Goal: Information Seeking & Learning: Check status

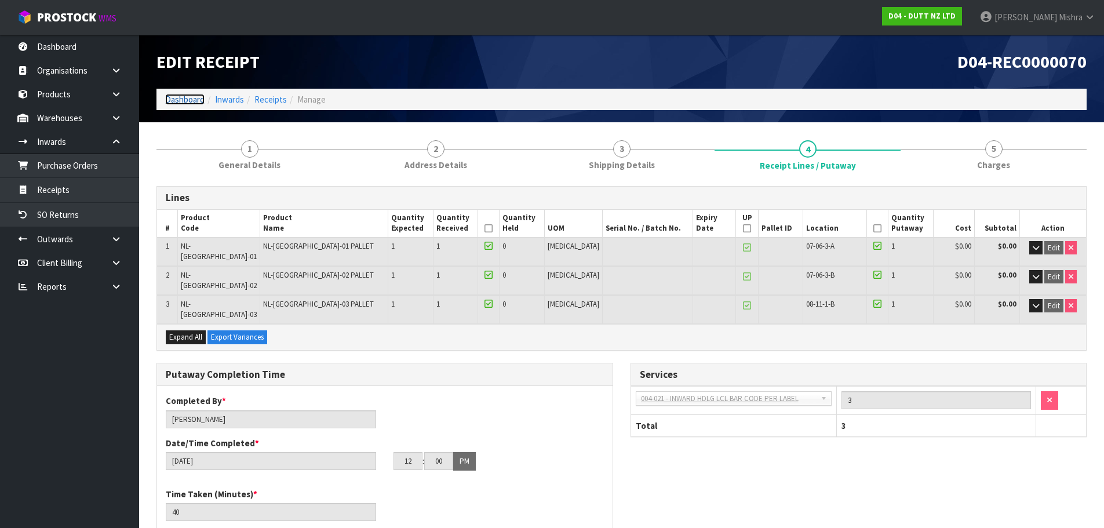
click at [170, 105] on link "Dashboard" at bounding box center [184, 99] width 39 height 11
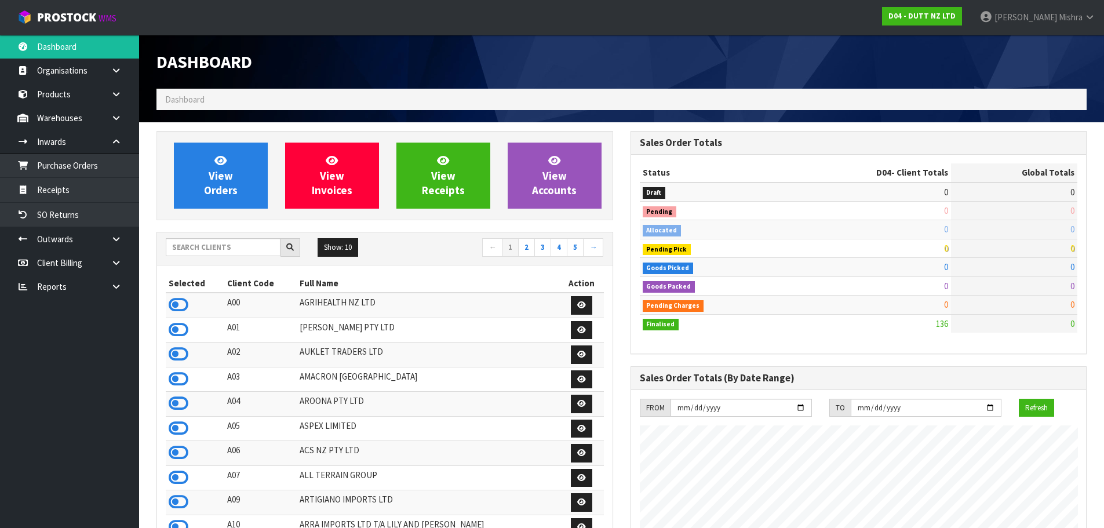
scroll to position [952, 474]
click at [205, 240] on input "text" at bounding box center [223, 247] width 115 height 18
type input "V04"
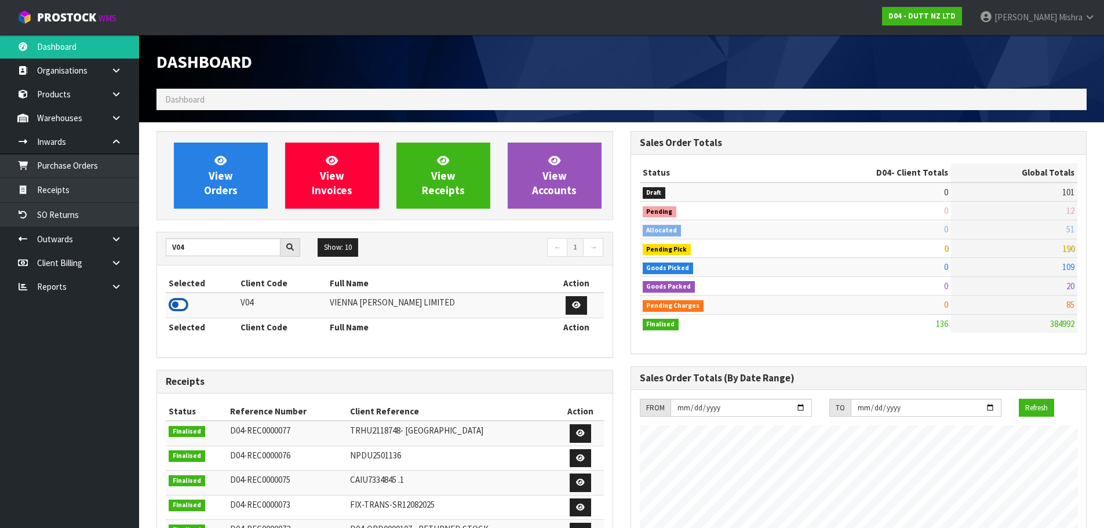
click at [188, 305] on icon at bounding box center [179, 304] width 20 height 17
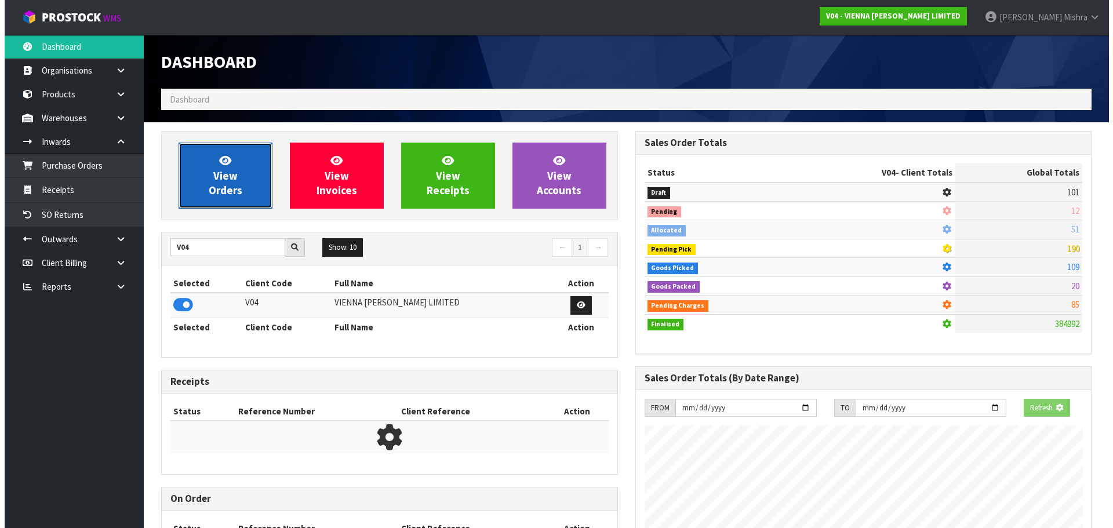
scroll to position [878, 474]
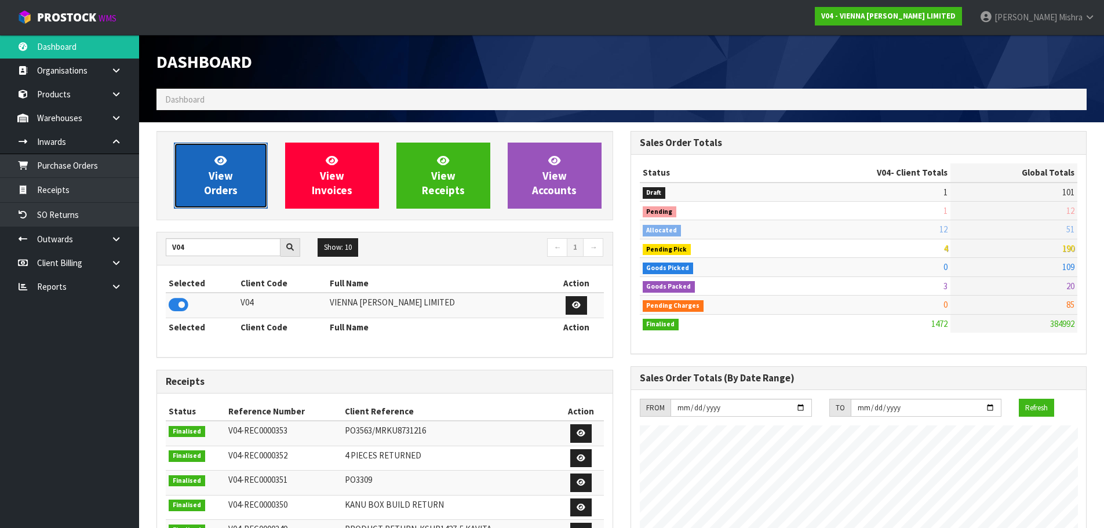
click at [213, 184] on span "View Orders" at bounding box center [221, 175] width 34 height 43
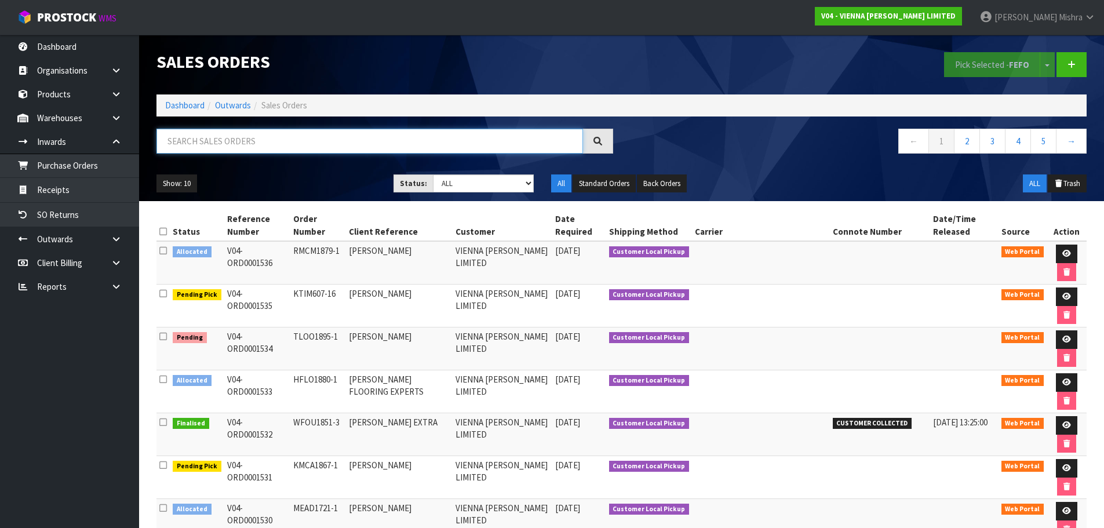
click at [233, 143] on input "text" at bounding box center [369, 141] width 427 height 25
click at [512, 189] on select "Draft Pending Allocated Pending Pick Goods Picked Goods Packed Pending Charges …" at bounding box center [483, 183] width 101 height 18
select select "string:3"
click at [433, 174] on select "Draft Pending Allocated Pending Pick Goods Picked Goods Packed Pending Charges …" at bounding box center [483, 183] width 101 height 18
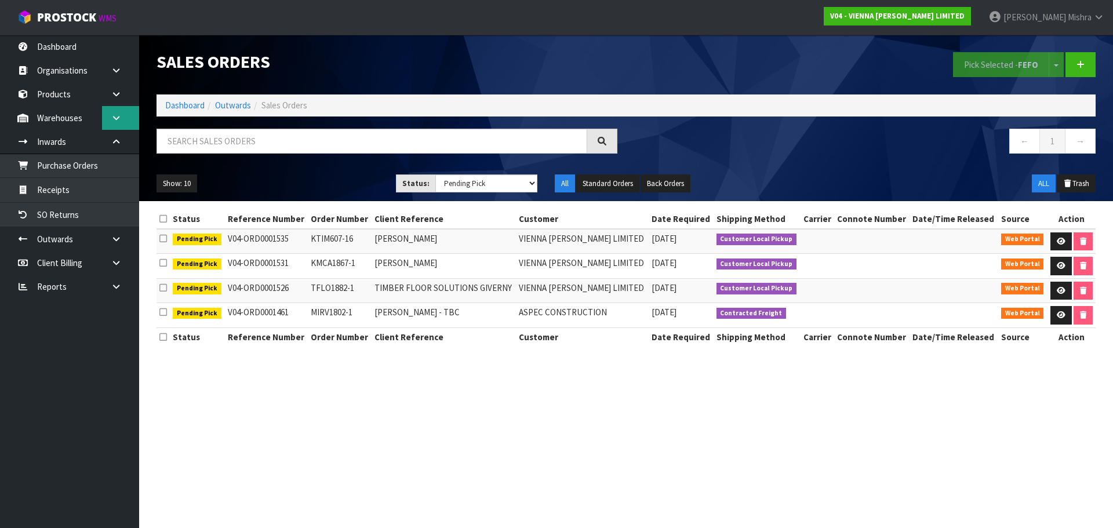
click at [111, 116] on icon at bounding box center [116, 118] width 11 height 9
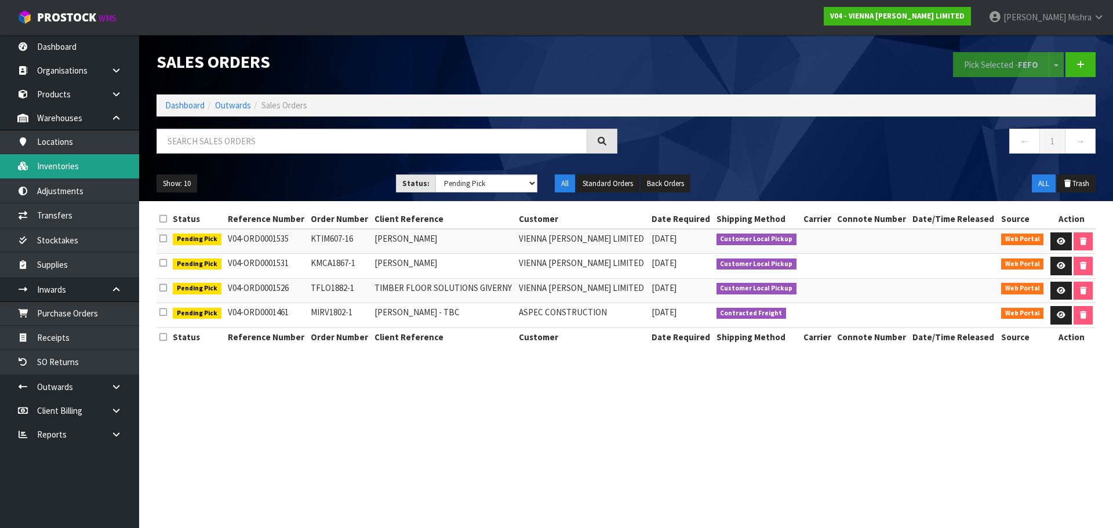
click at [58, 166] on link "Inventories" at bounding box center [69, 166] width 139 height 24
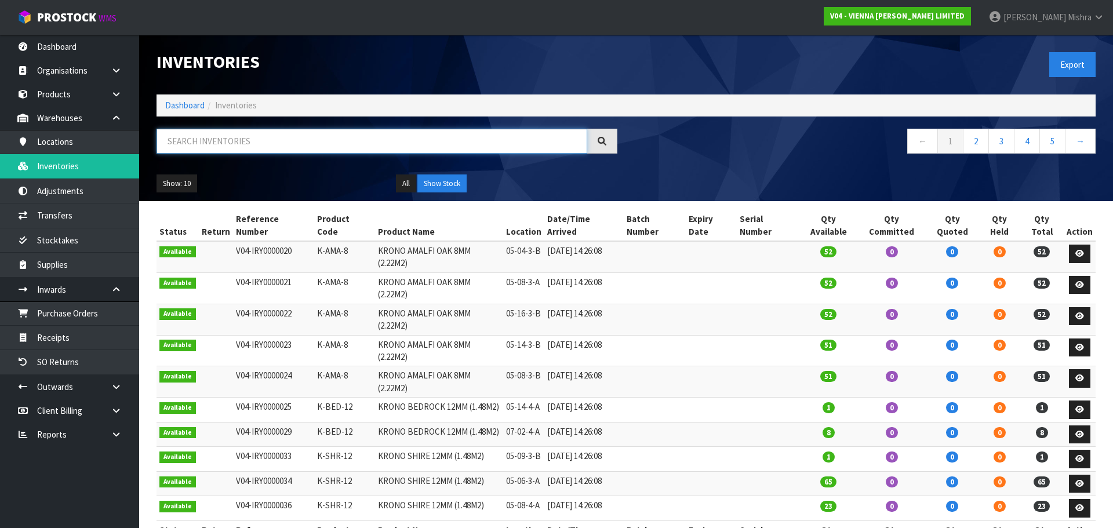
click at [232, 144] on input "text" at bounding box center [371, 141] width 431 height 25
paste input "AE-LP-2400"
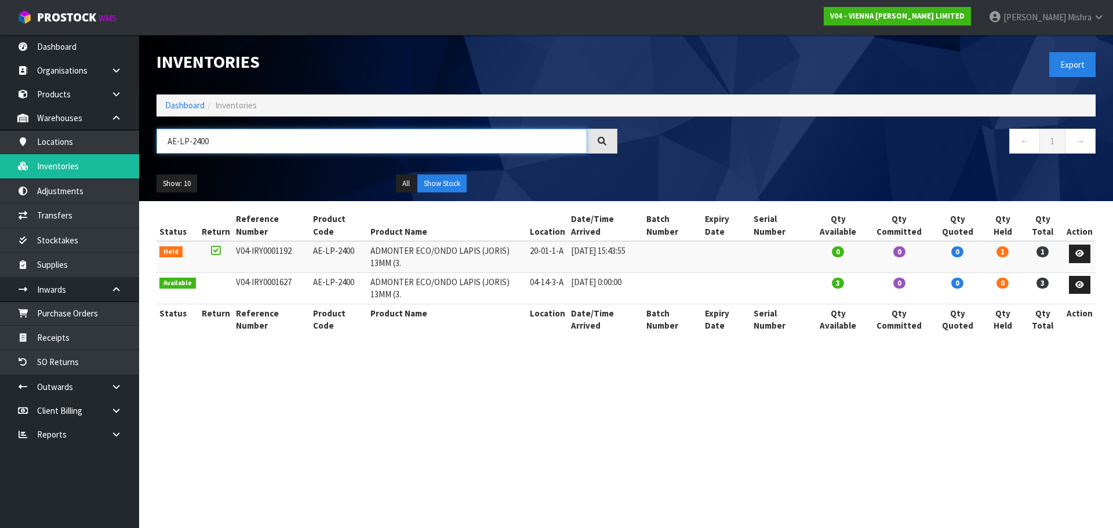
click at [192, 143] on input "AE-LP-2400" at bounding box center [371, 141] width 431 height 25
paste input "-LPR"
type input "A-LPR-2400"
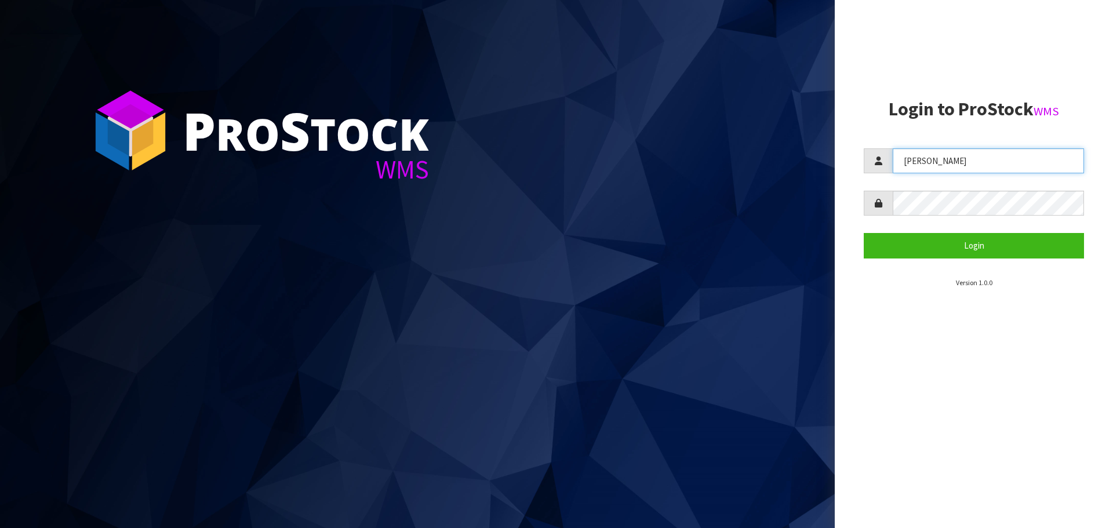
drag, startPoint x: 966, startPoint y: 151, endPoint x: 781, endPoint y: 188, distance: 189.3
click at [781, 188] on div "P ro S tock WMS Login to ProStock WMS [GEOGRAPHIC_DATA] Login Version 1.0.0" at bounding box center [556, 264] width 1113 height 528
type input "[PERSON_NAME]"
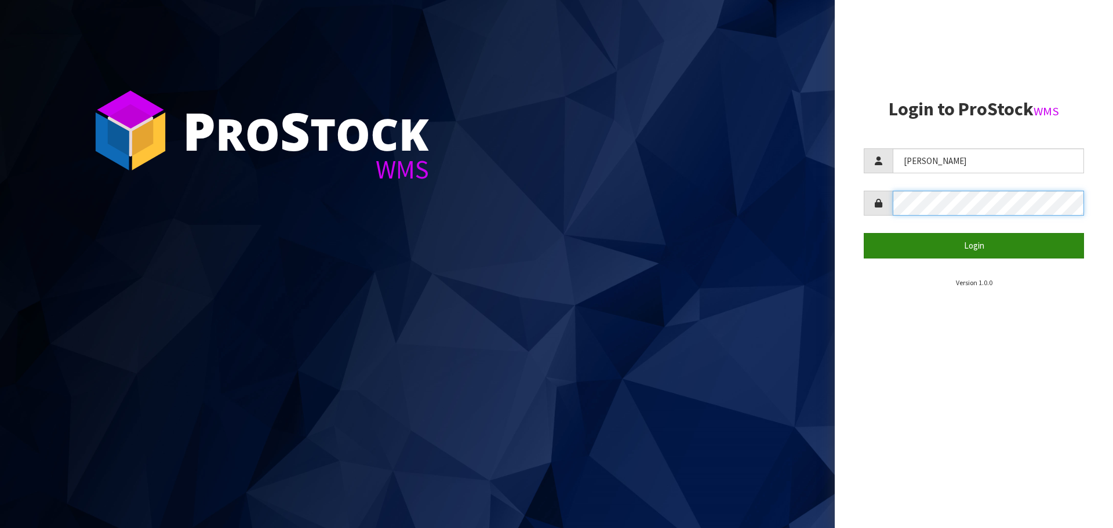
click at [864, 233] on button "Login" at bounding box center [974, 245] width 220 height 25
